Goal: Task Accomplishment & Management: Manage account settings

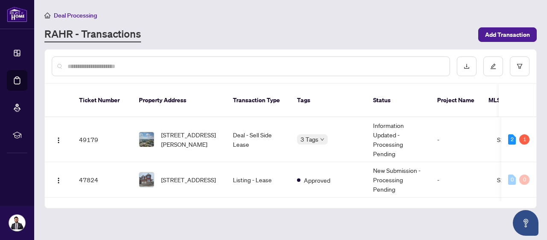
scroll to position [412, 0]
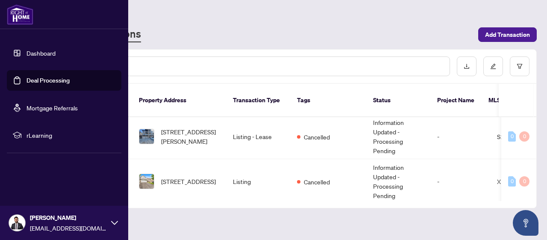
click at [26, 79] on link "Deal Processing" at bounding box center [47, 80] width 43 height 8
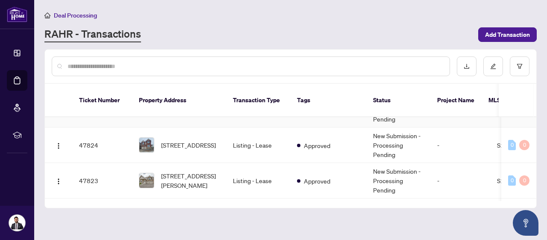
scroll to position [35, 0]
click at [316, 142] on td "Approved" at bounding box center [328, 144] width 76 height 35
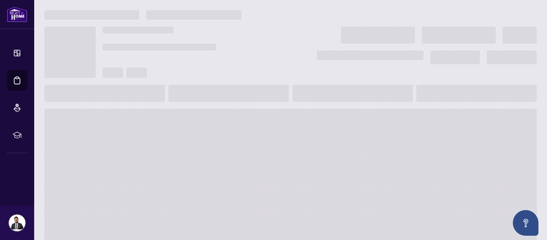
scroll to position [30, 0]
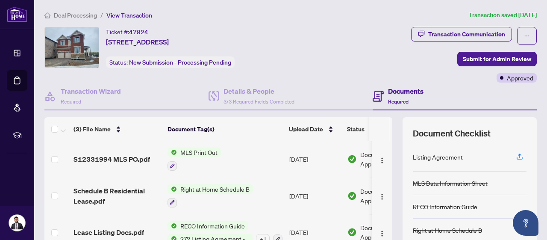
scroll to position [129, 0]
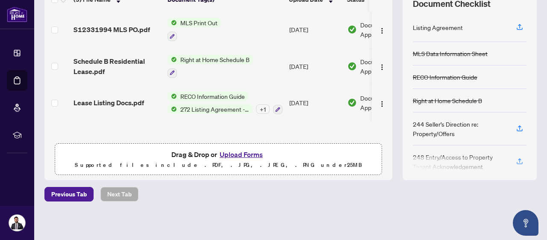
click at [219, 152] on button "Upload Forms" at bounding box center [241, 154] width 48 height 11
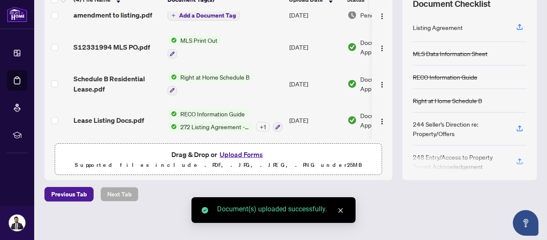
scroll to position [0, 0]
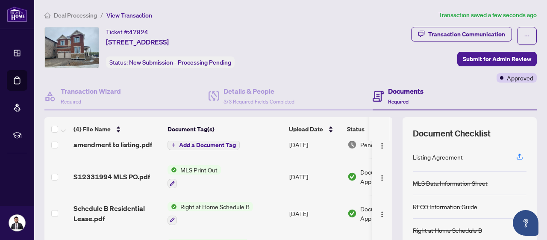
click at [81, 13] on span "Deal Processing" at bounding box center [75, 16] width 43 height 8
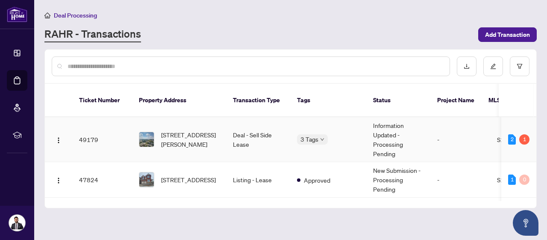
click at [386, 135] on td "Information Updated - Processing Pending" at bounding box center [398, 139] width 64 height 45
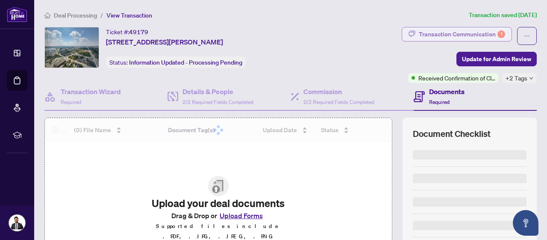
click at [456, 35] on div "Transaction Communication 1" at bounding box center [462, 34] width 86 height 14
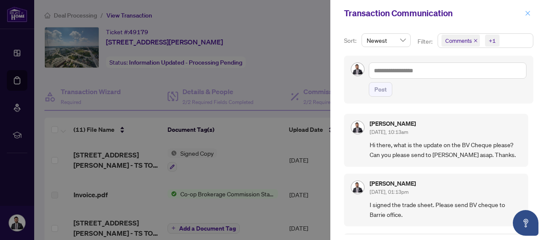
click at [529, 13] on icon "close" at bounding box center [527, 13] width 6 height 6
